Goal: Check status: Check status

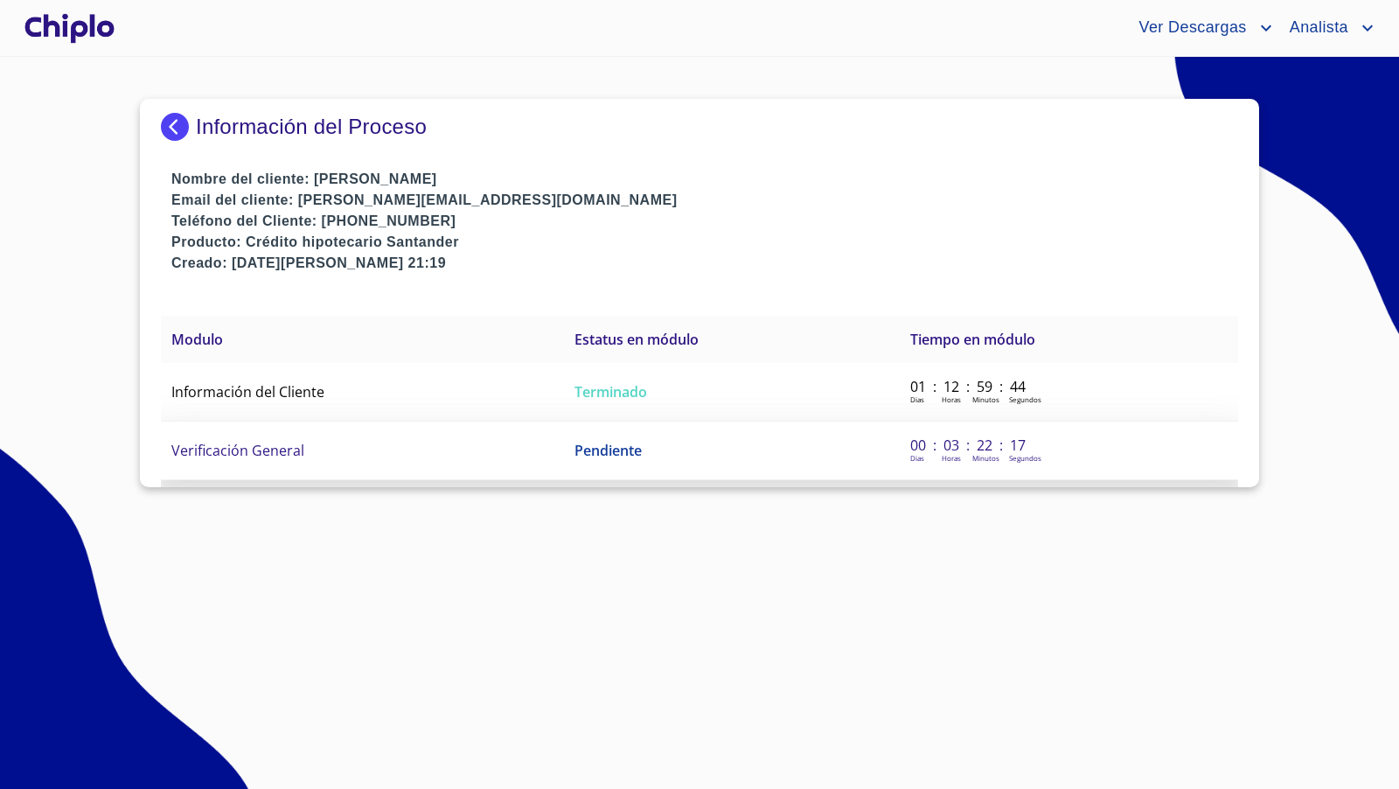
click at [251, 454] on span "Verificación General" at bounding box center [237, 450] width 133 height 19
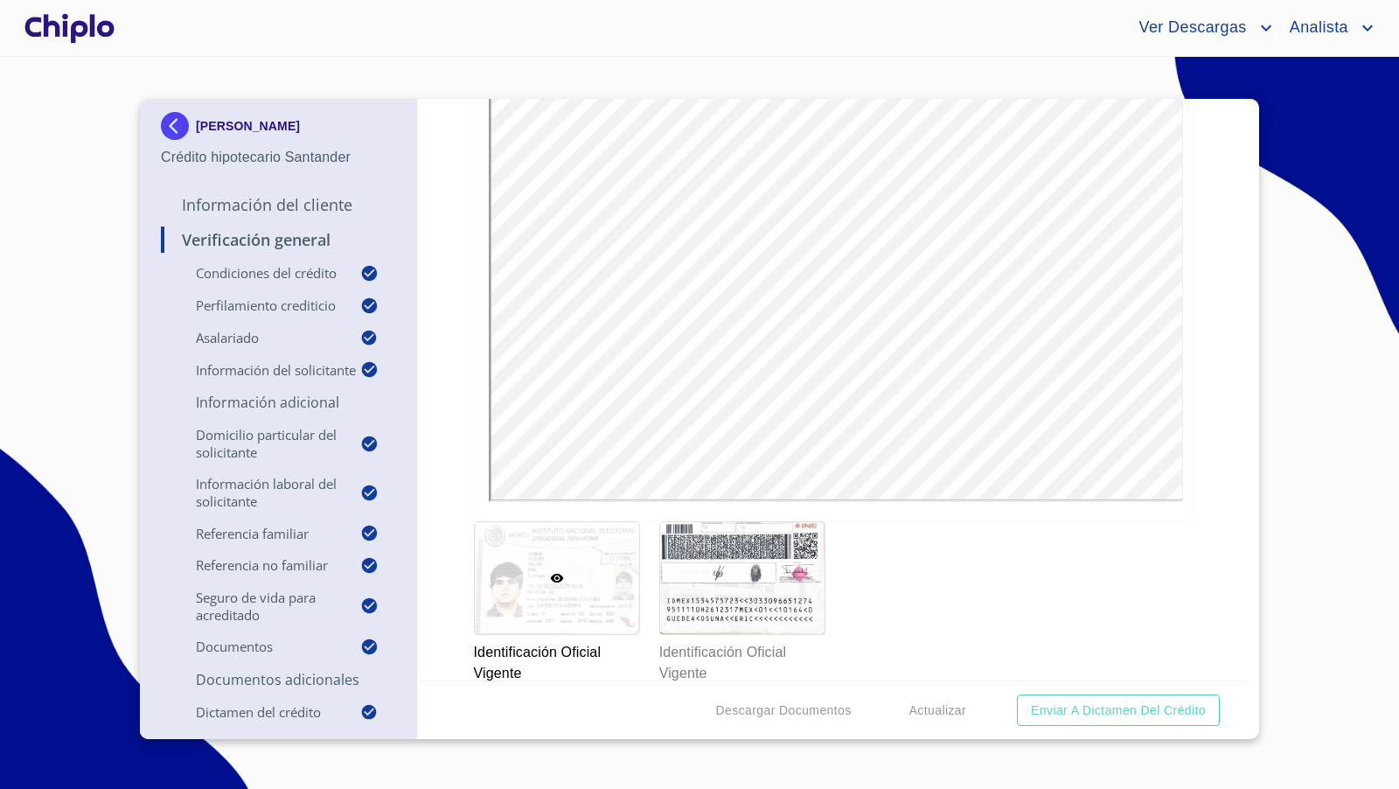
scroll to position [7871, 0]
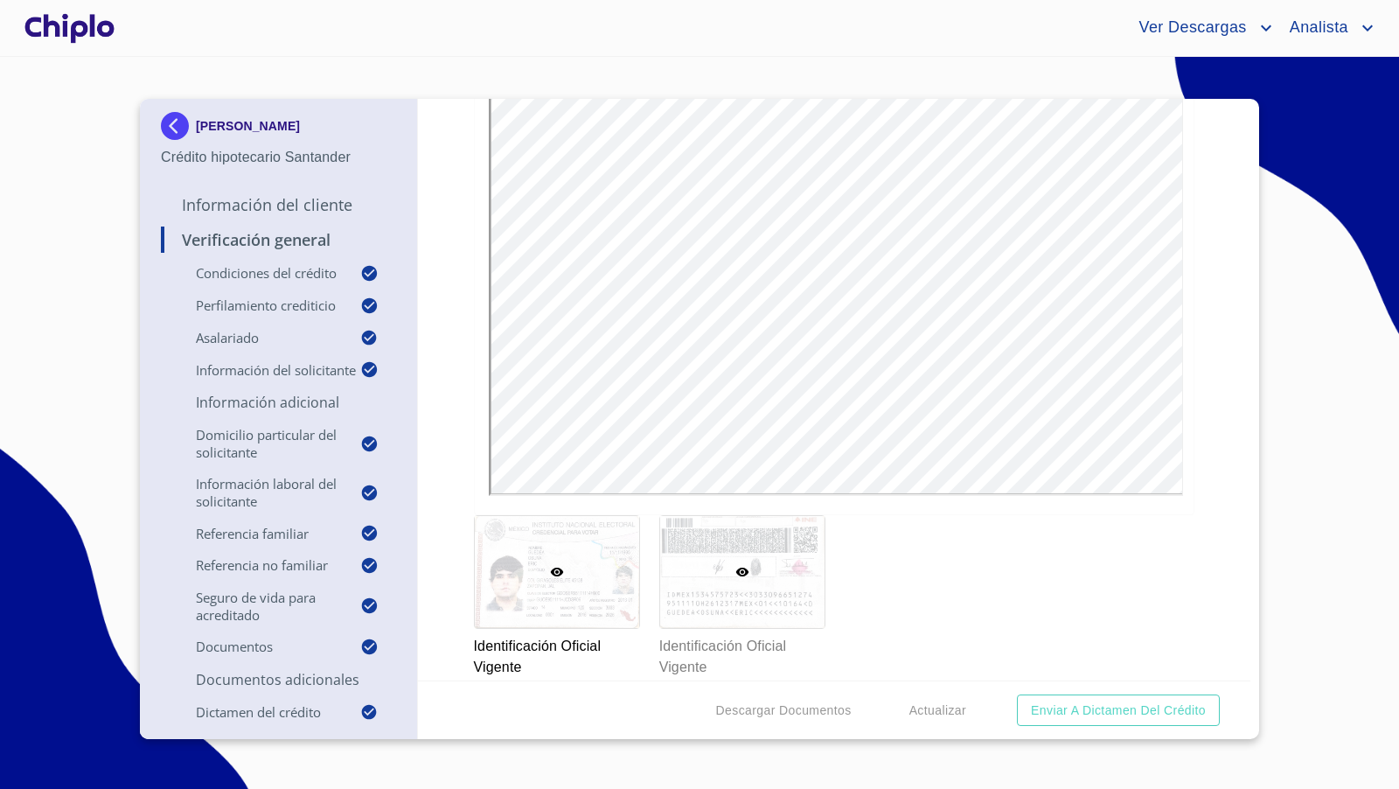
click at [701, 584] on div at bounding box center [742, 572] width 164 height 112
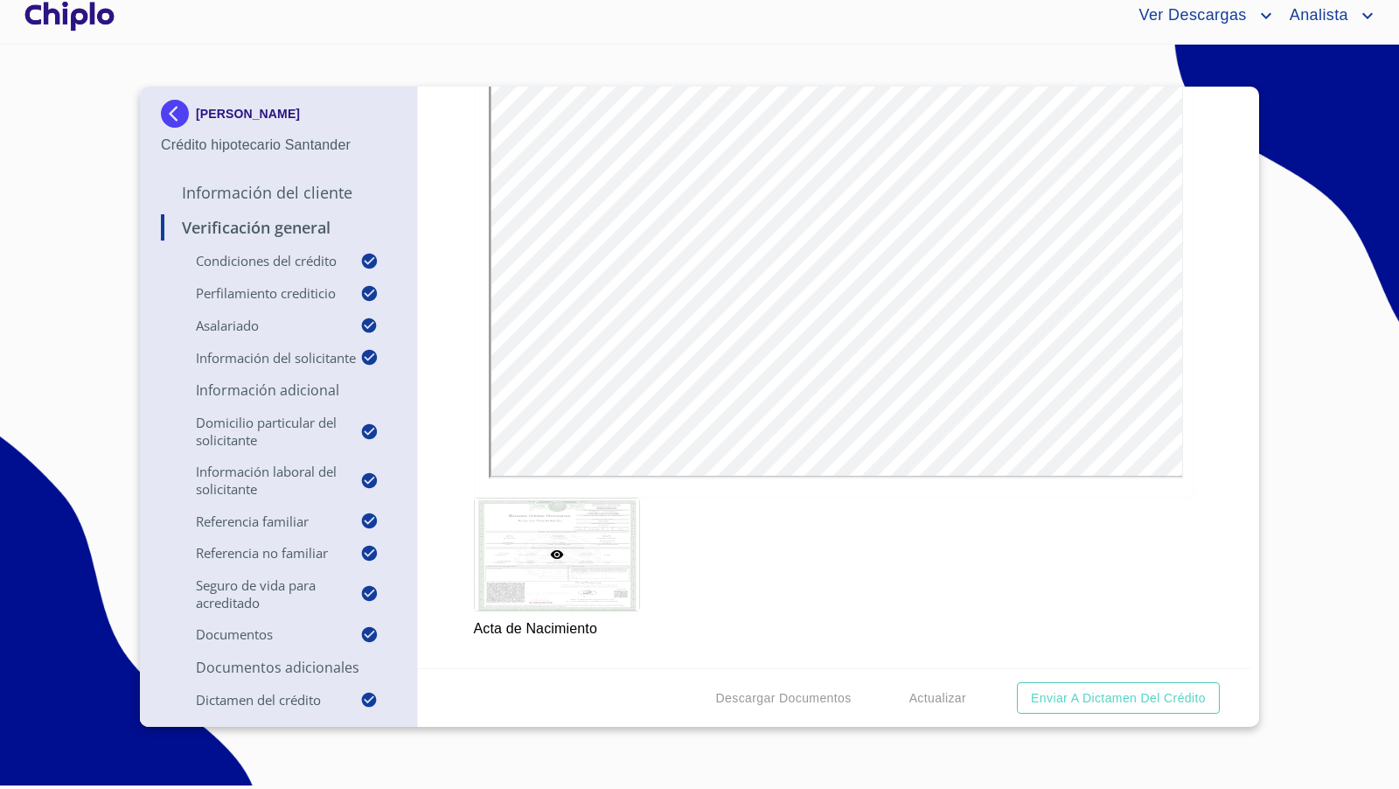
scroll to position [8585, 0]
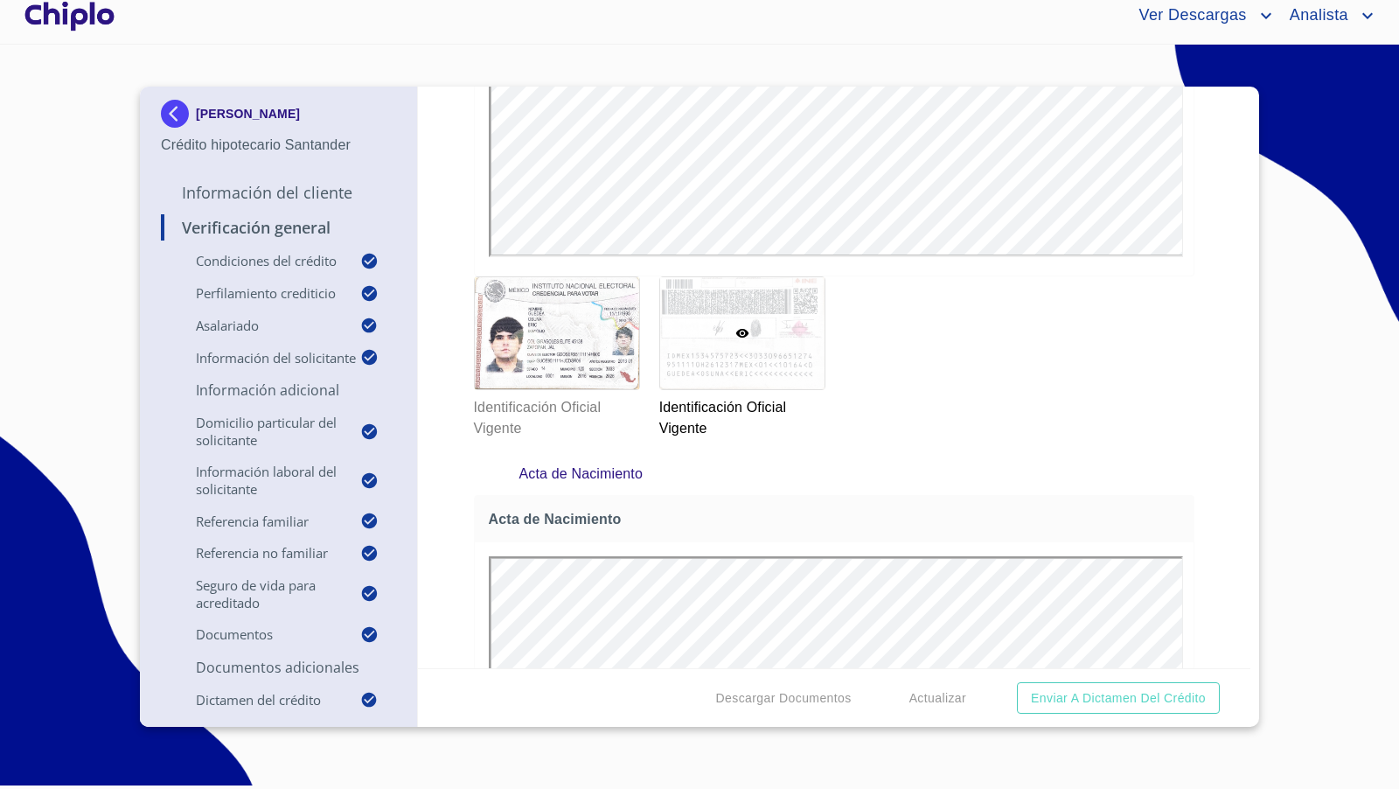
click at [787, 326] on div at bounding box center [742, 333] width 164 height 112
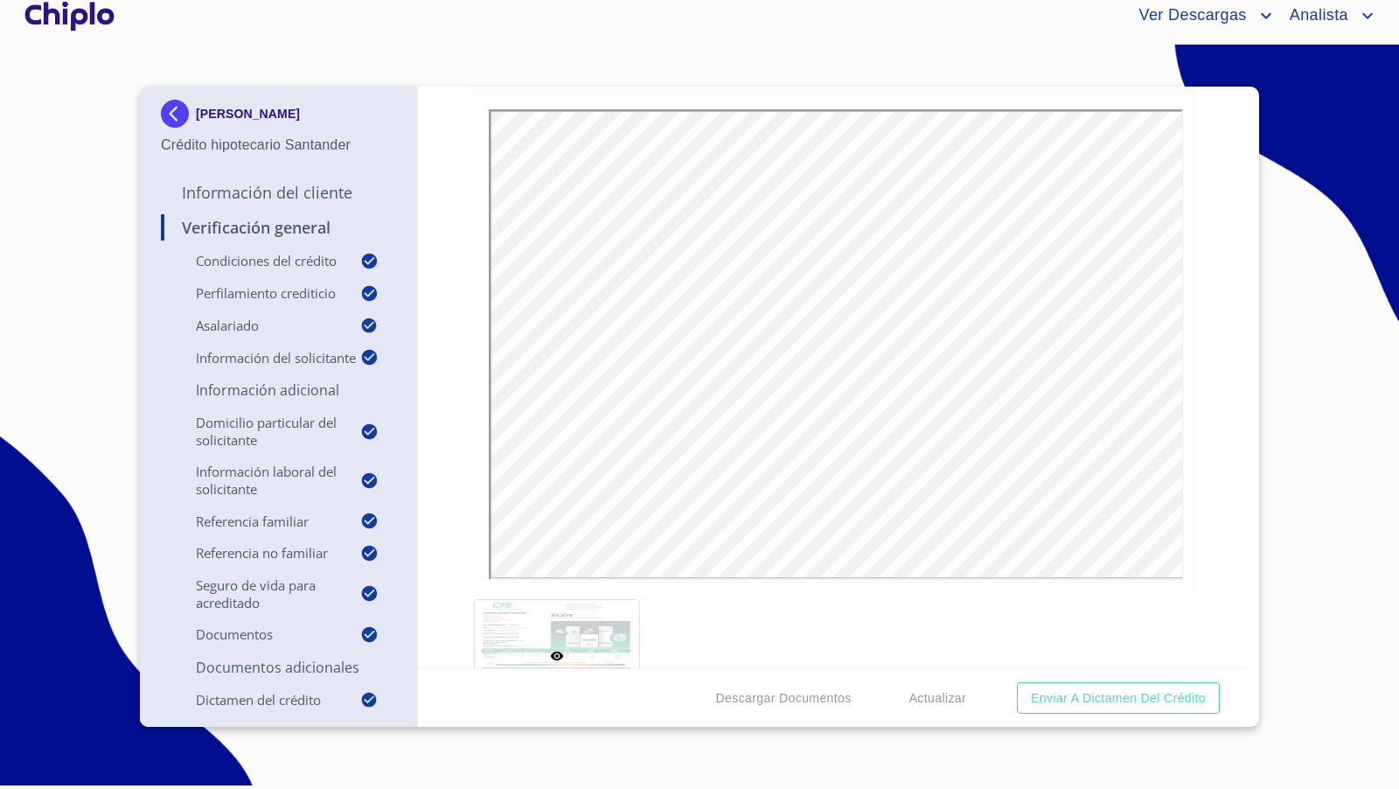
scroll to position [9301, 0]
click at [87, 211] on section "ERIC GUEDEA OSUNA Crédito hipotecario Santander Información del Cliente Verific…" at bounding box center [699, 411] width 1399 height 732
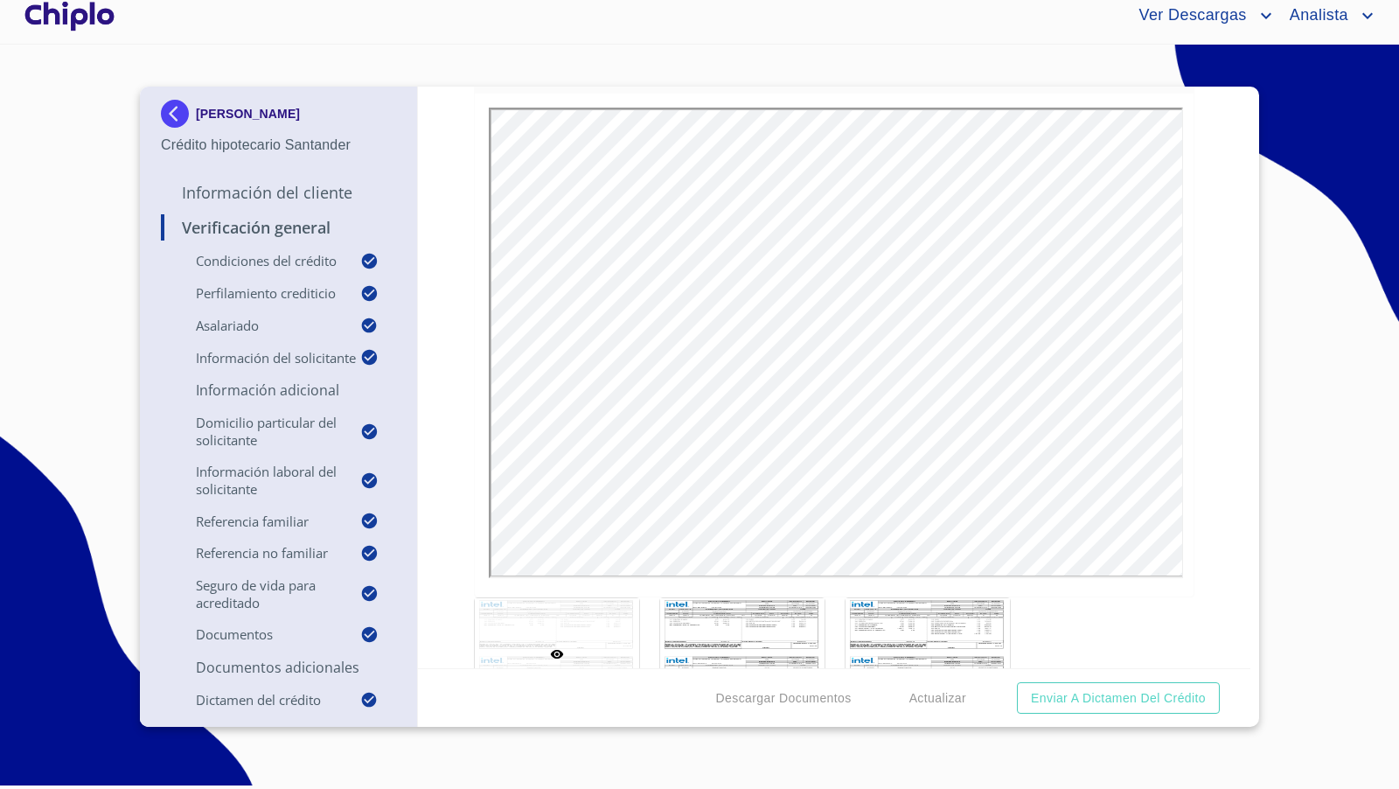
scroll to position [11597, 0]
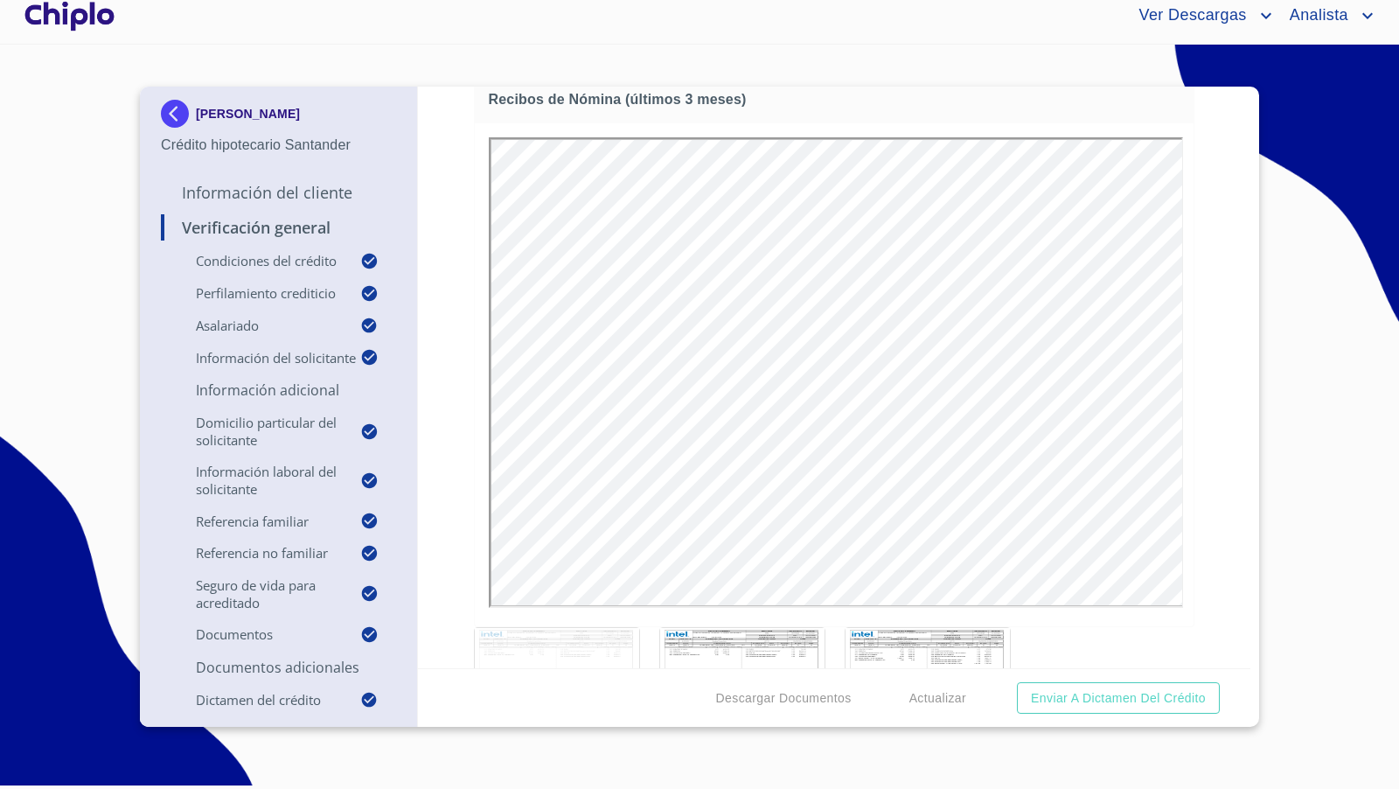
click at [1225, 448] on div "Verificación General Condiciones del Crédito Selecciona tu producto   * Adquisi…" at bounding box center [834, 378] width 833 height 582
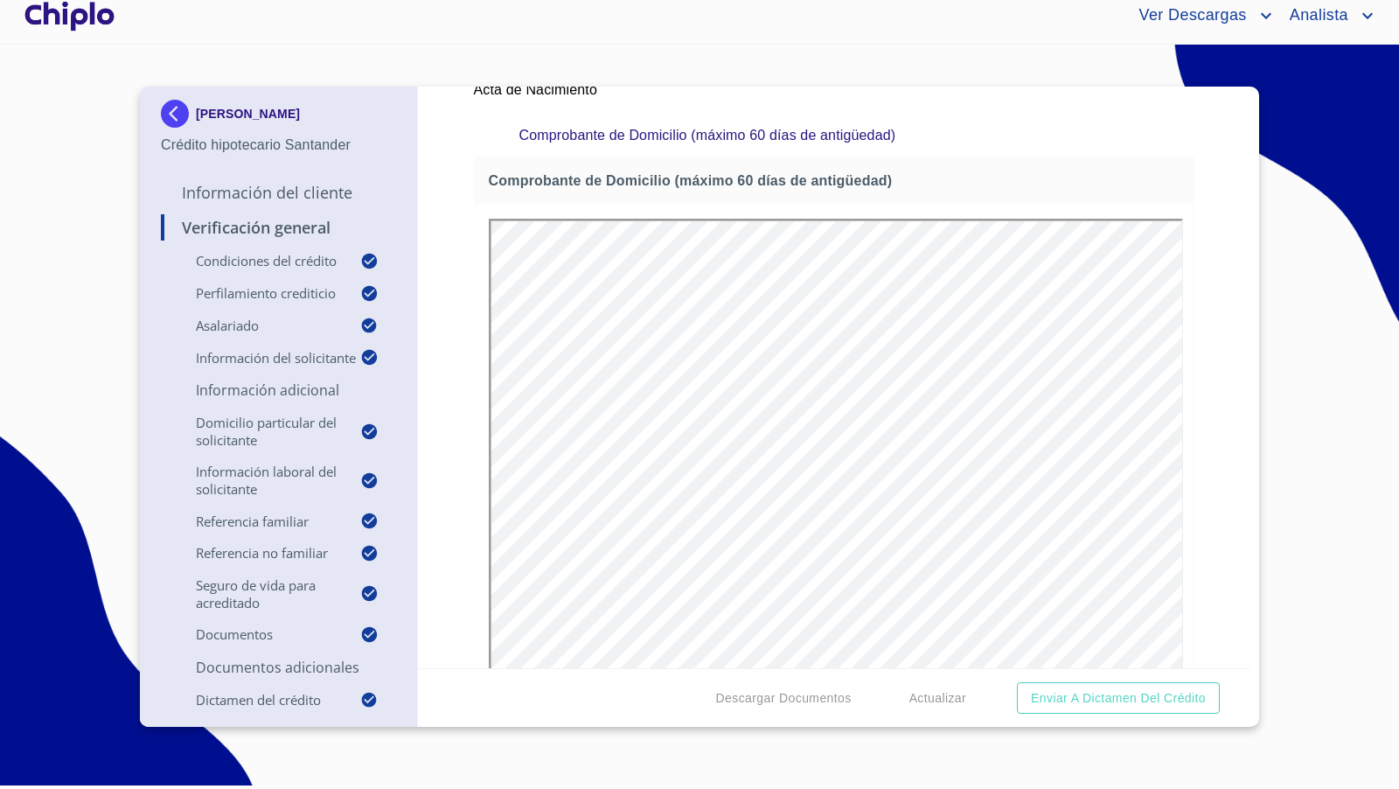
scroll to position [9184, 0]
click at [1236, 338] on div "Verificación General Condiciones del Crédito Selecciona tu producto   * Adquisi…" at bounding box center [834, 378] width 833 height 582
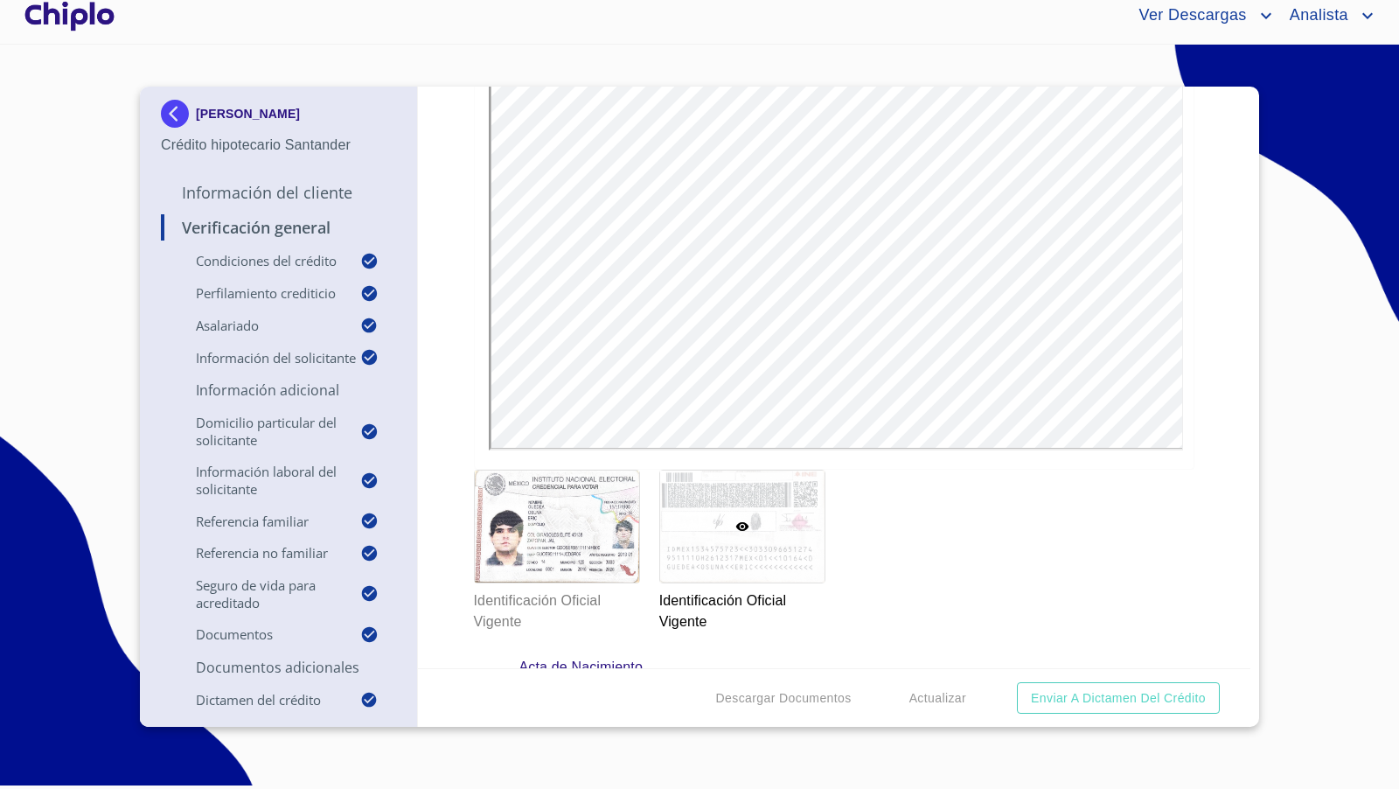
click at [743, 544] on div at bounding box center [742, 526] width 164 height 112
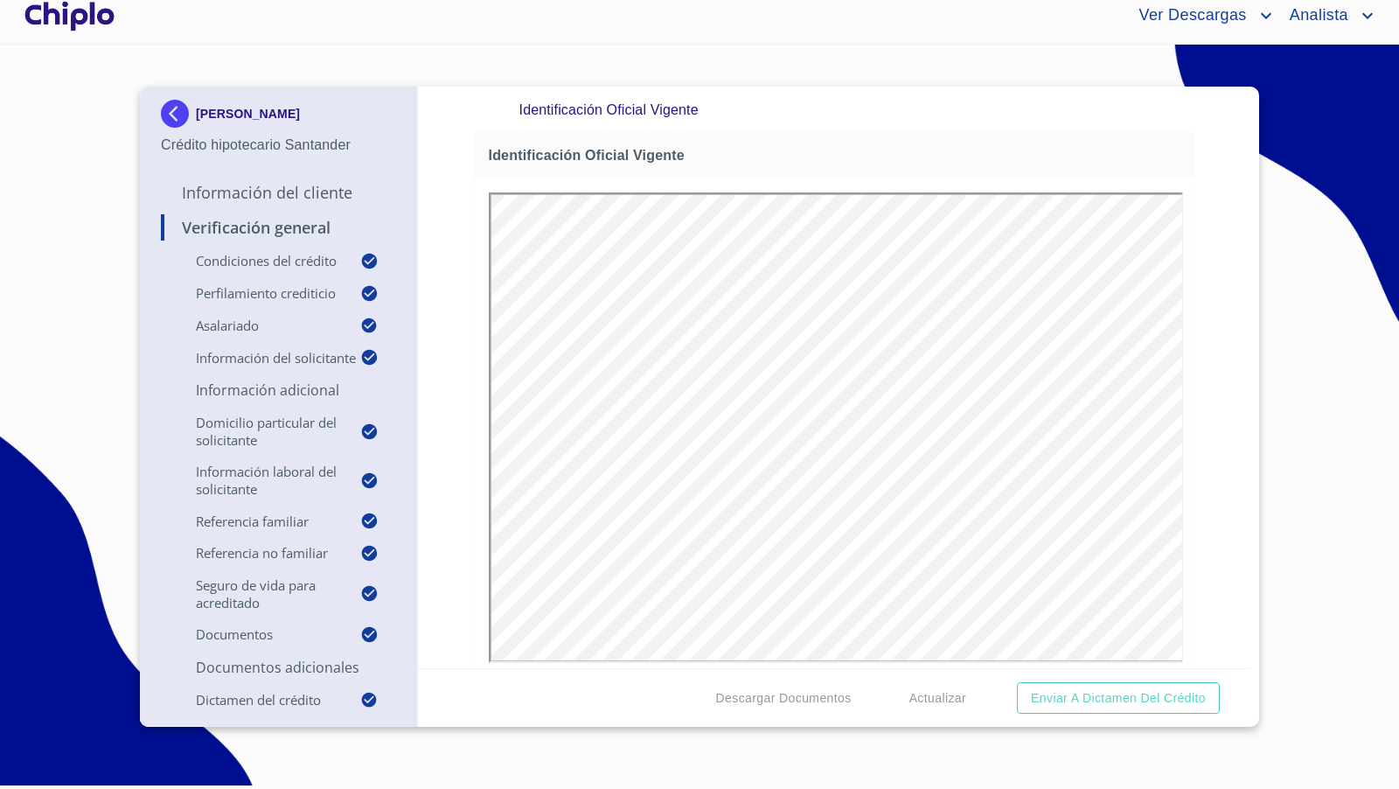
click at [1220, 466] on div "Verificación General Condiciones del Crédito Selecciona tu producto   * Adquisi…" at bounding box center [834, 378] width 833 height 582
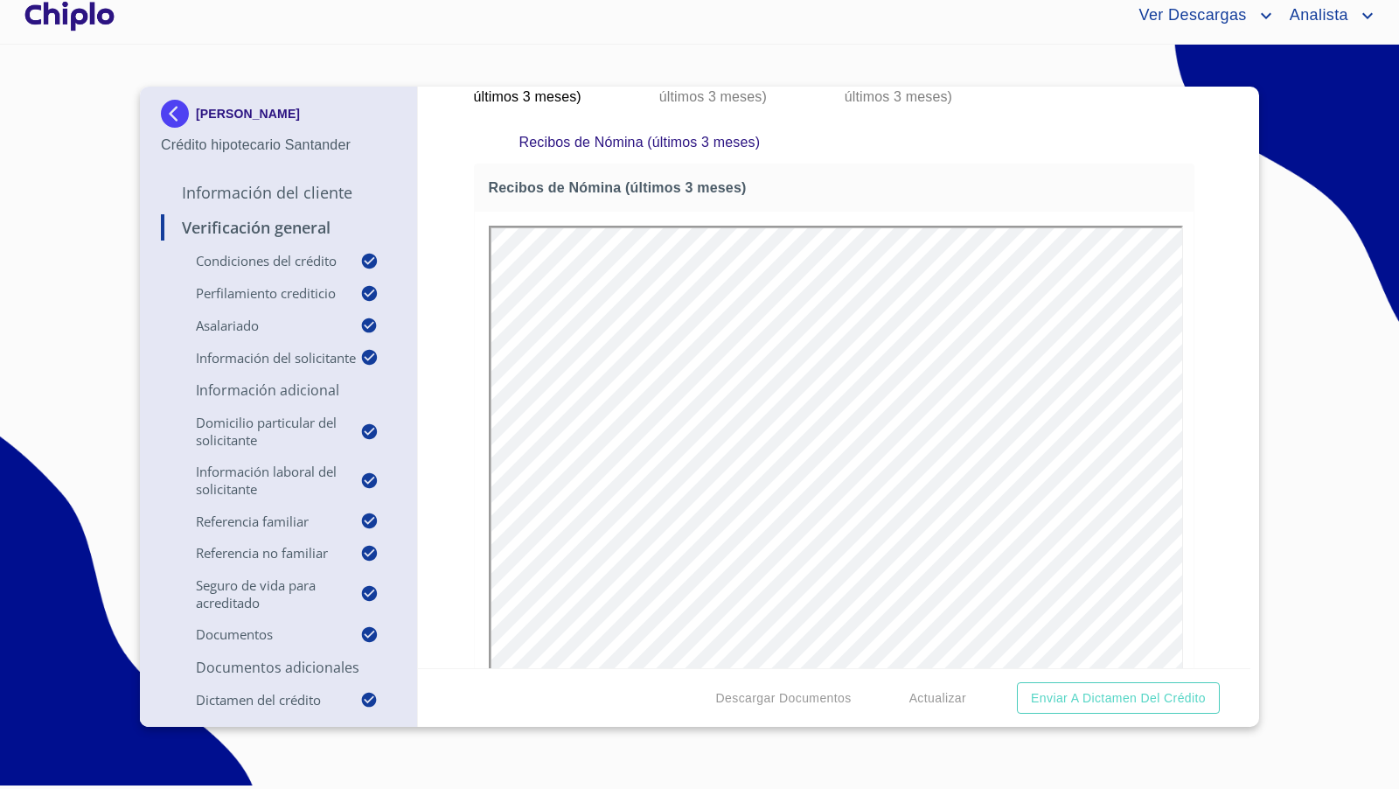
scroll to position [11502, 0]
